Goal: Transaction & Acquisition: Book appointment/travel/reservation

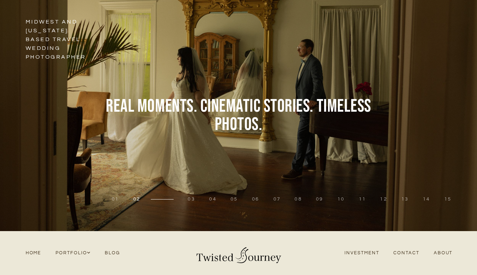
click at [64, 48] on div at bounding box center [83, 115] width 167 height 231
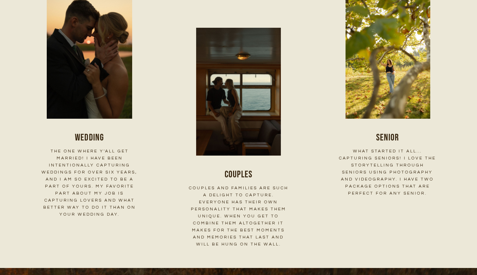
scroll to position [958, 0]
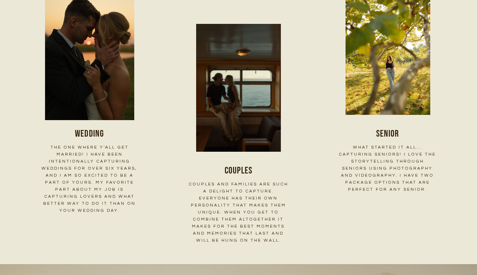
click at [90, 150] on h6 "The ONE WHERE Y'ALL GET MARRIED! I HAVE BEEN INTENTIONALLY CAPTURING WEDDINGS F…" at bounding box center [90, 179] width 100 height 70
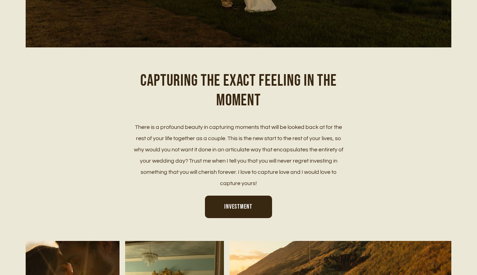
scroll to position [277, 0]
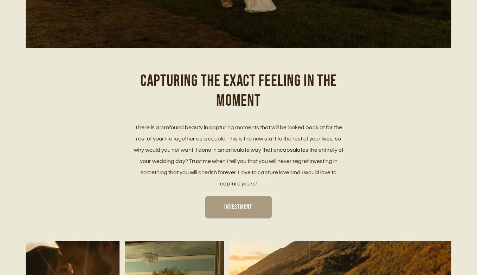
click at [216, 206] on link "Investment" at bounding box center [238, 207] width 67 height 22
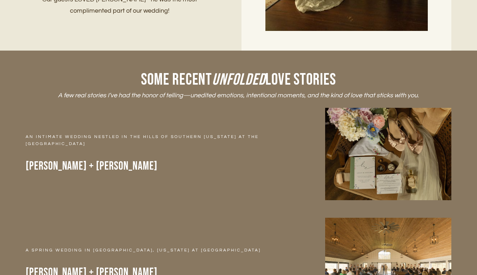
scroll to position [2352, 0]
